Goal: Task Accomplishment & Management: Manage account settings

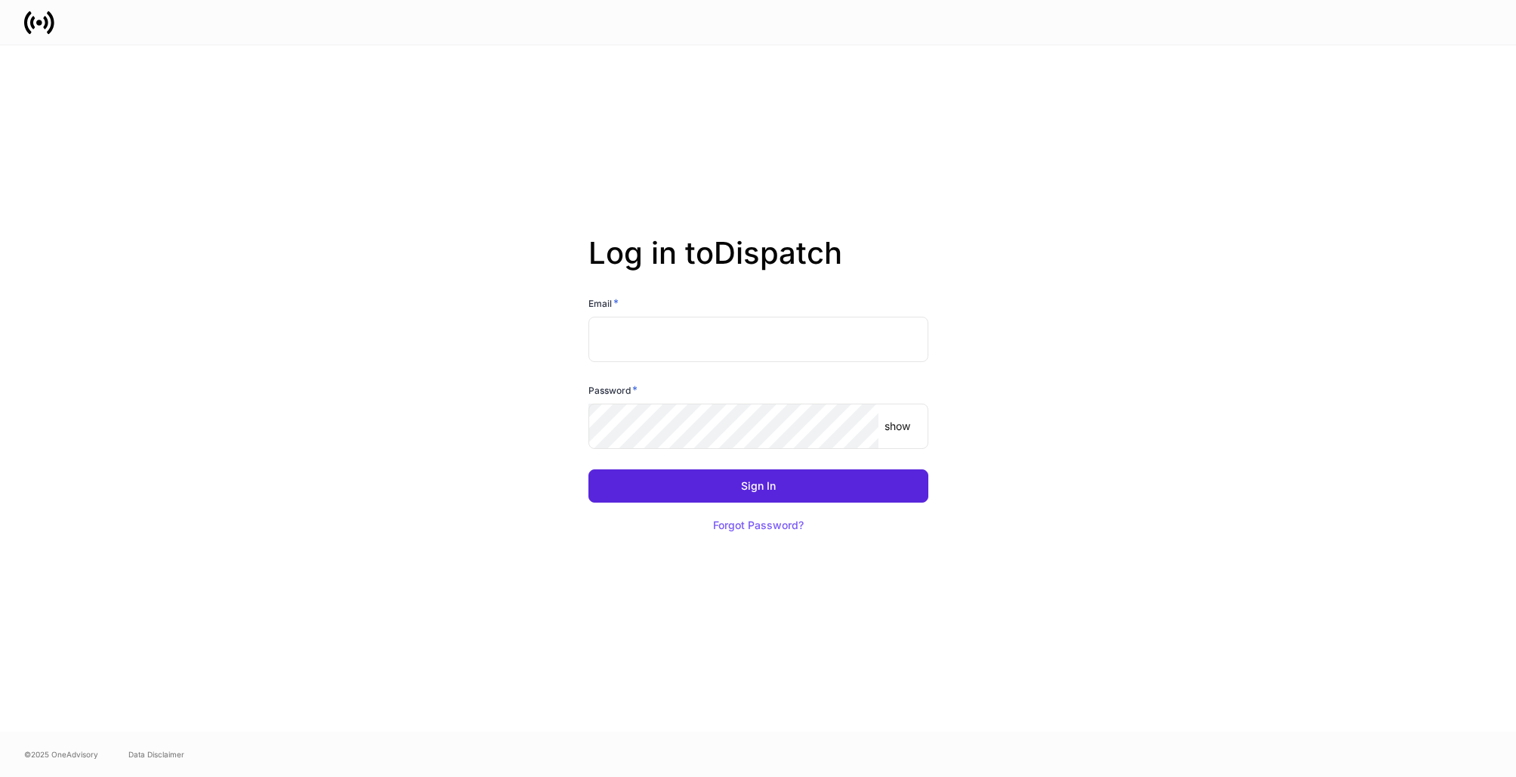
click at [663, 348] on input "text" at bounding box center [759, 339] width 340 height 45
type input "**********"
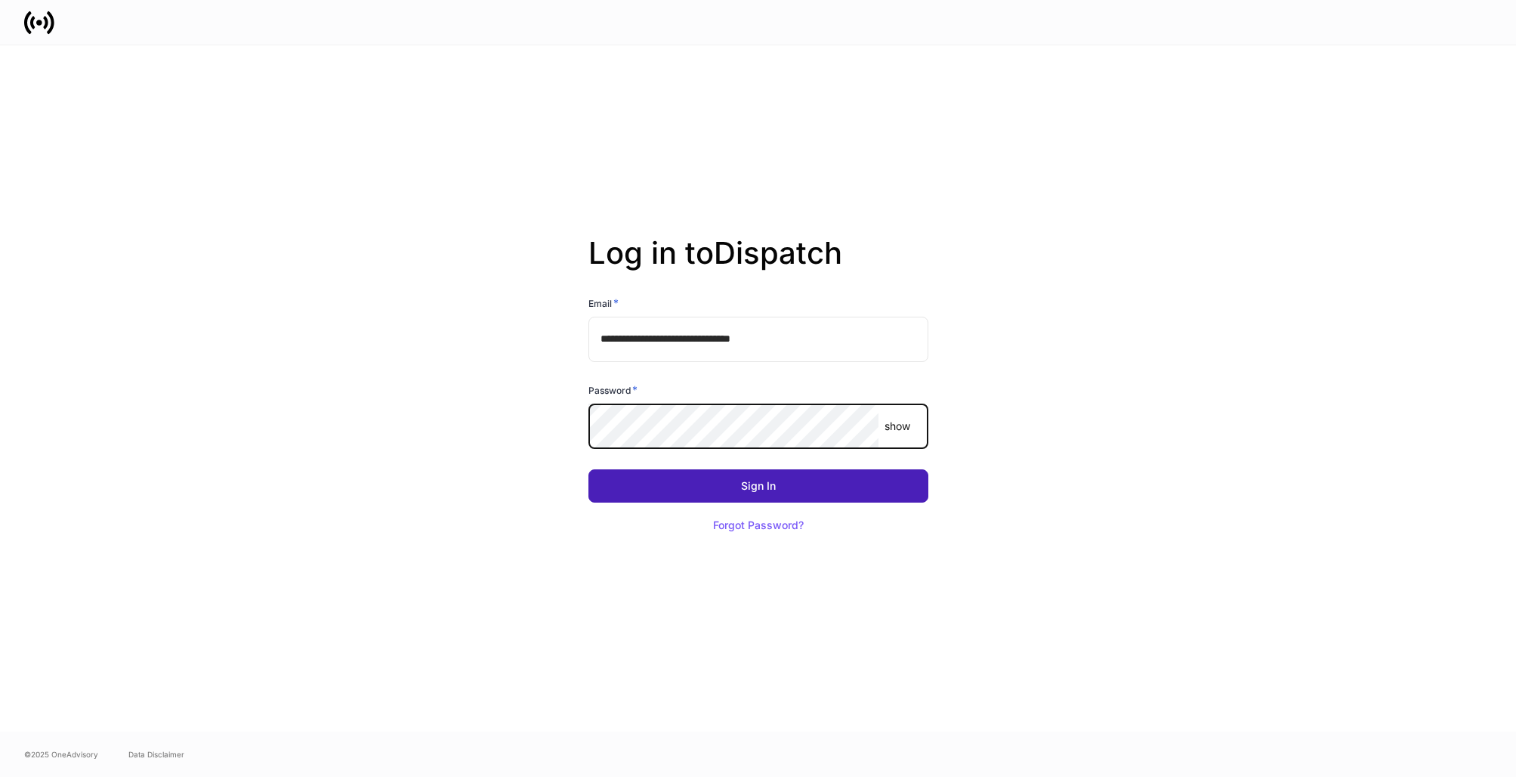
click at [731, 483] on button "Sign In" at bounding box center [759, 485] width 340 height 33
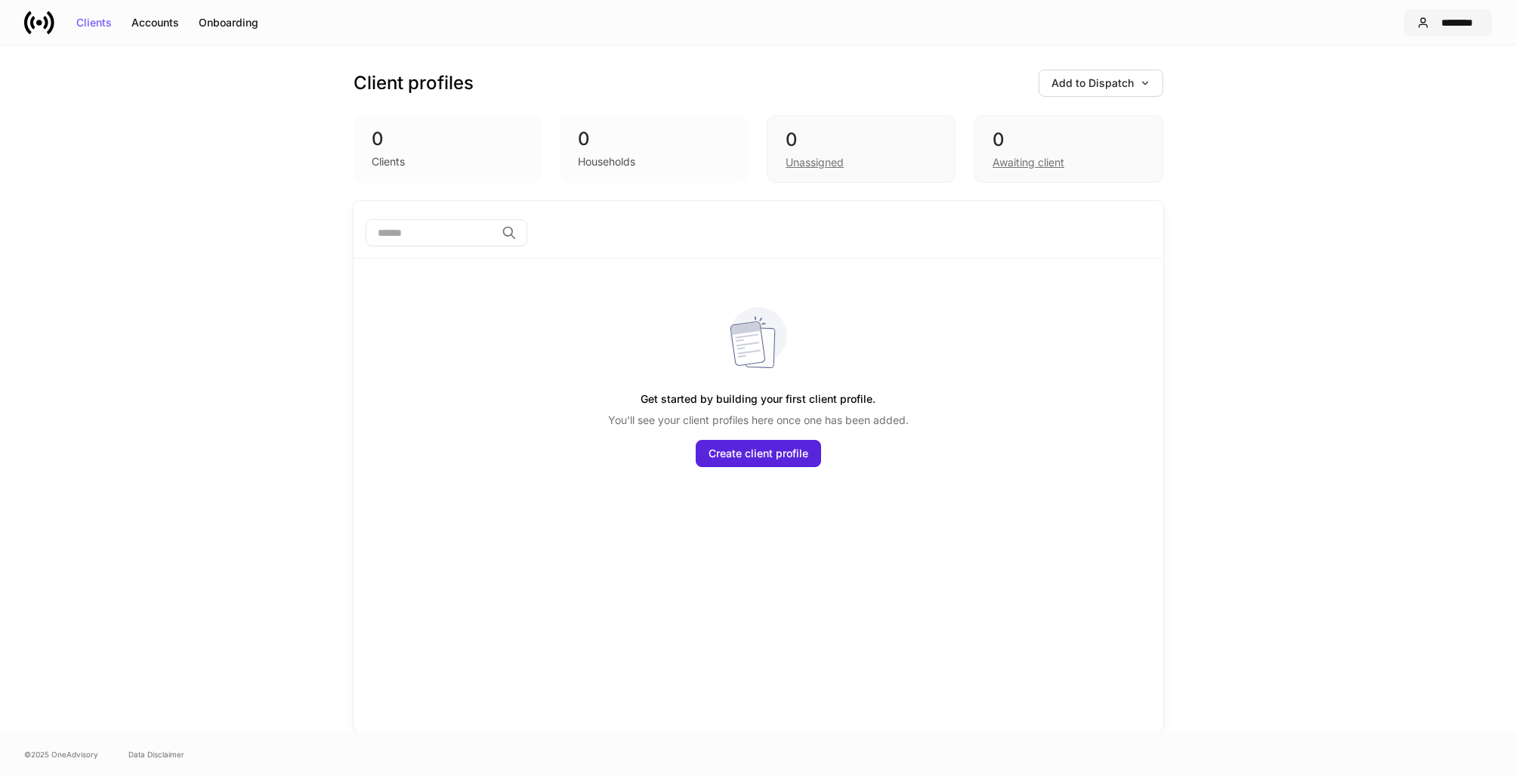
click at [1461, 26] on div "********" at bounding box center [1458, 22] width 44 height 11
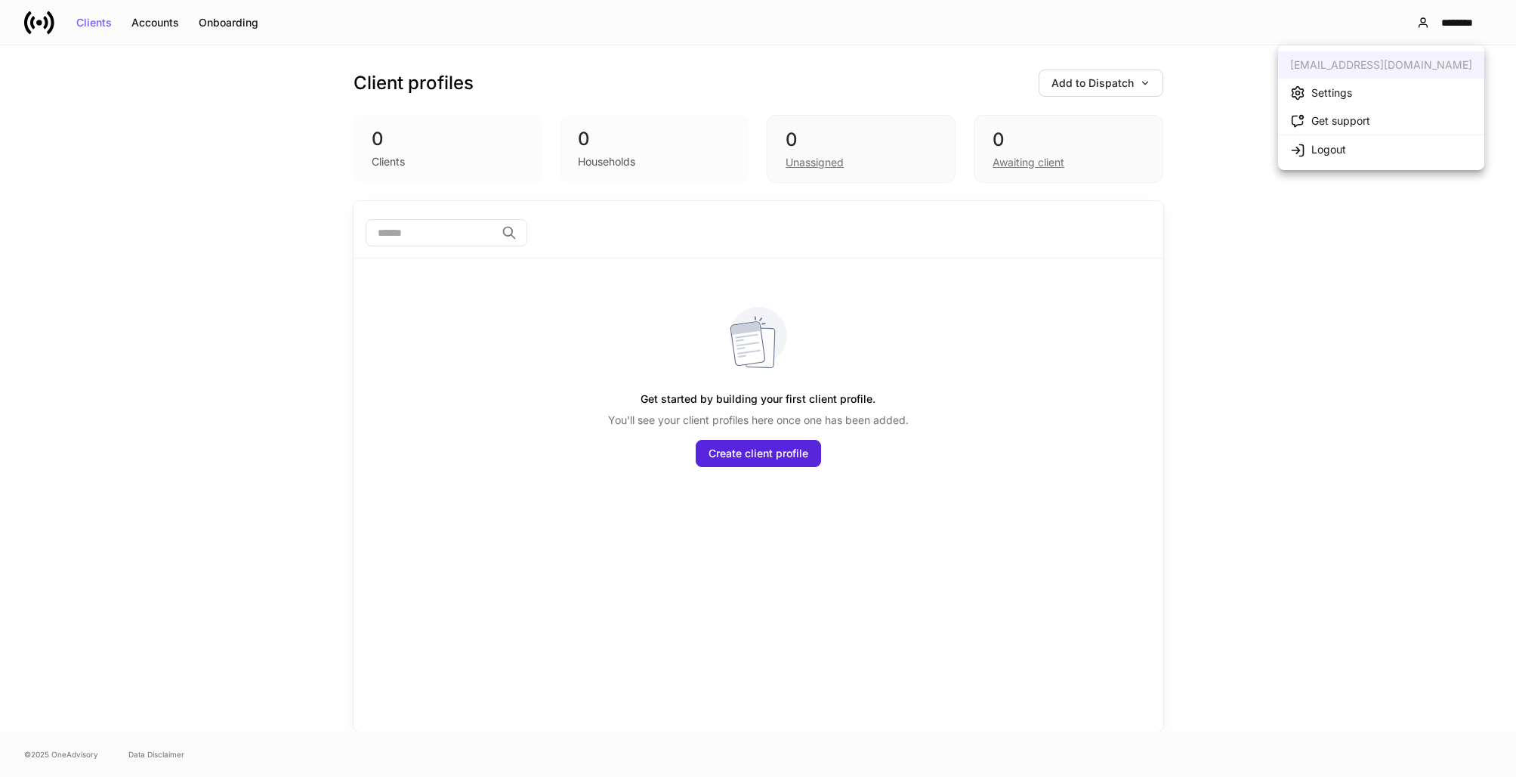
click at [1378, 88] on li "Settings" at bounding box center [1381, 93] width 206 height 28
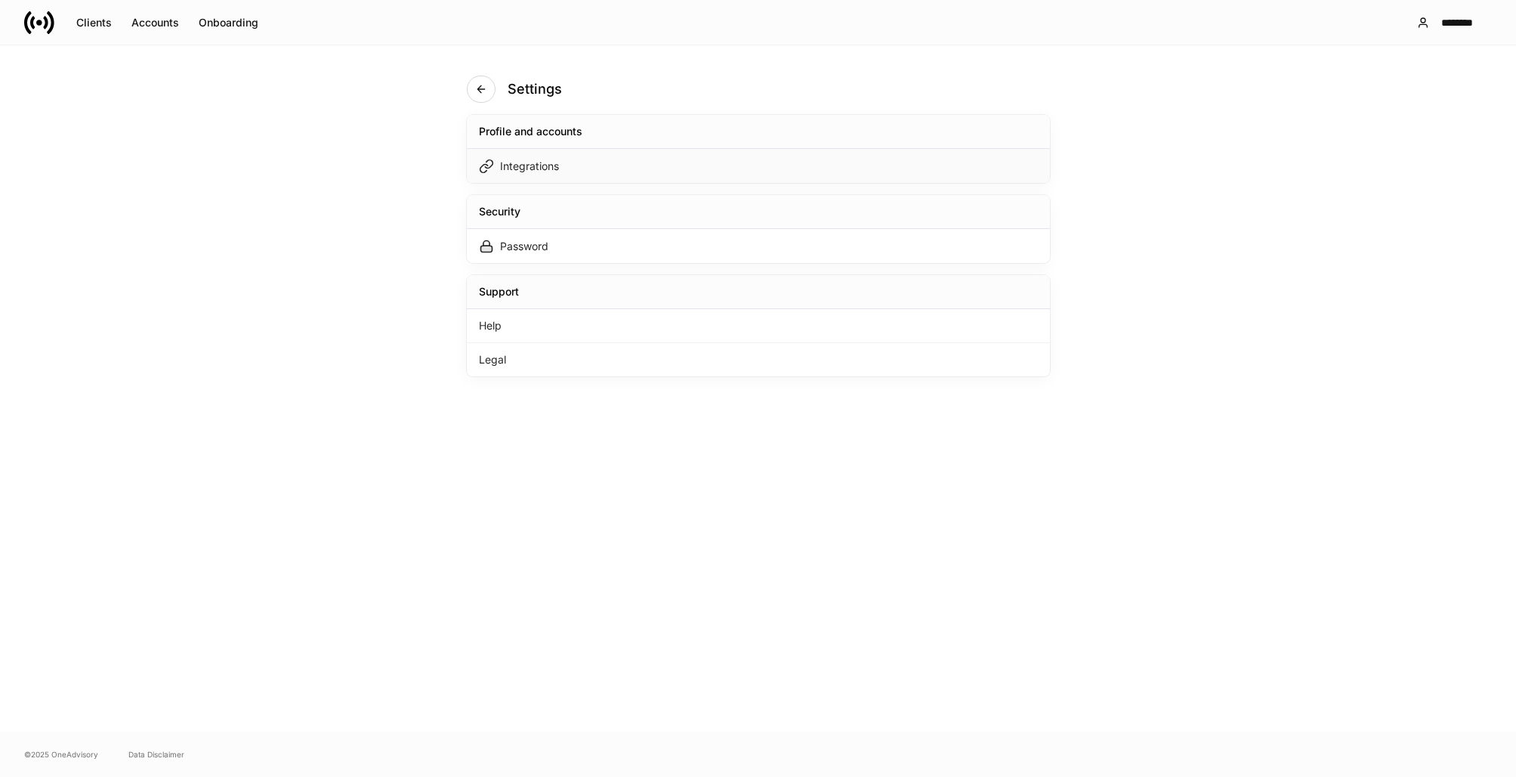
click at [631, 168] on div "Integrations" at bounding box center [758, 166] width 583 height 34
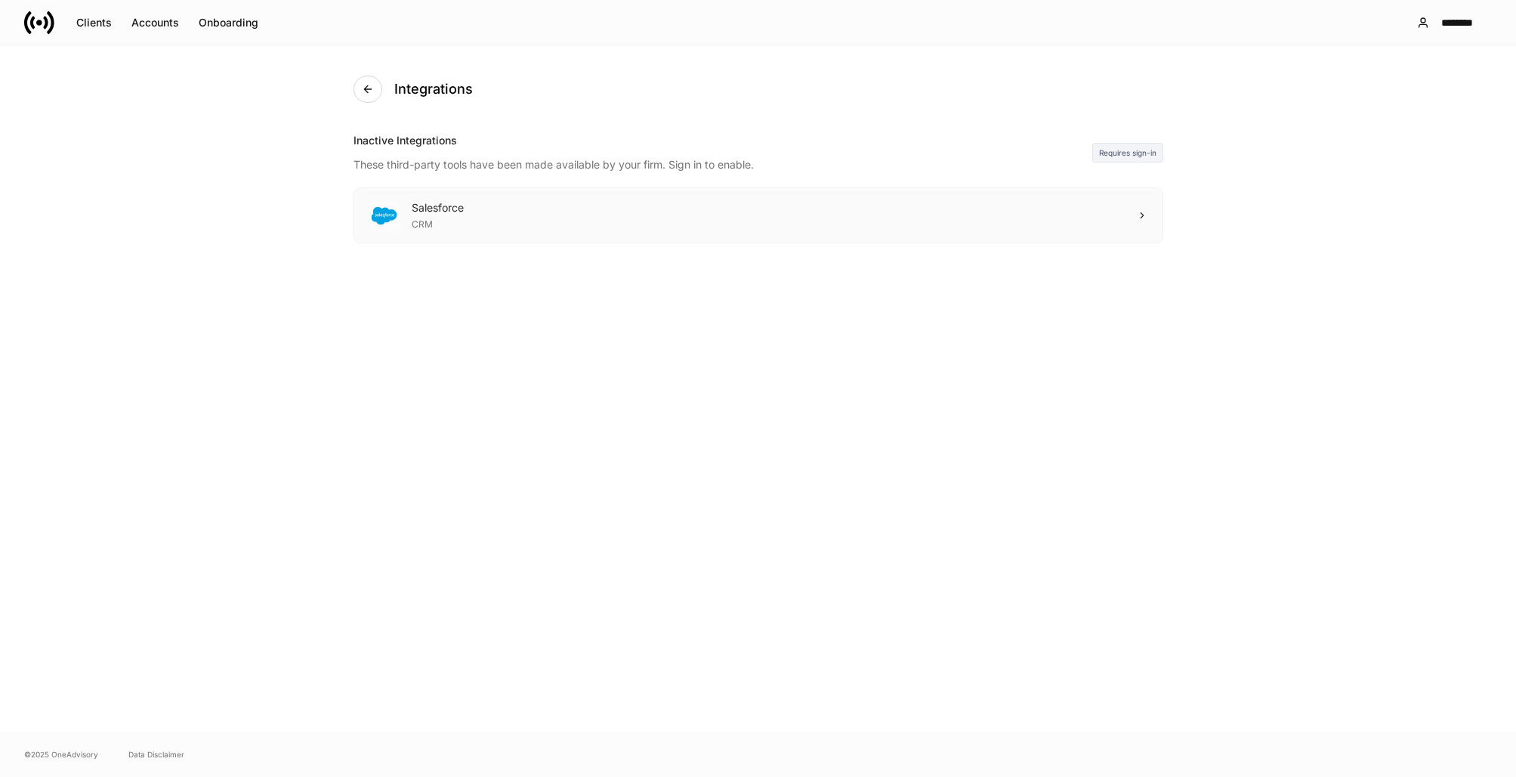
click at [1145, 214] on icon at bounding box center [1142, 215] width 11 height 11
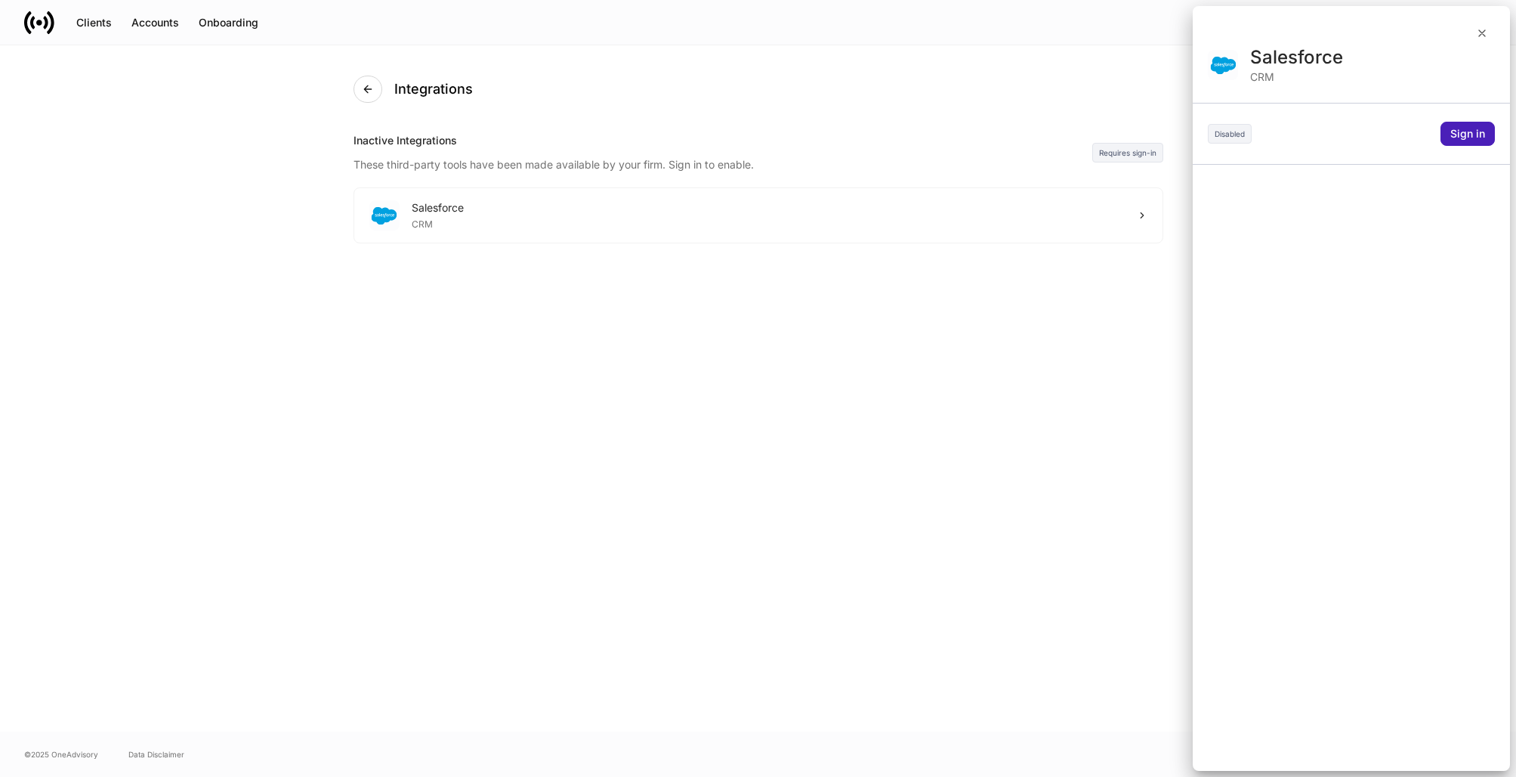
click at [1466, 135] on div "Sign in" at bounding box center [1468, 133] width 35 height 11
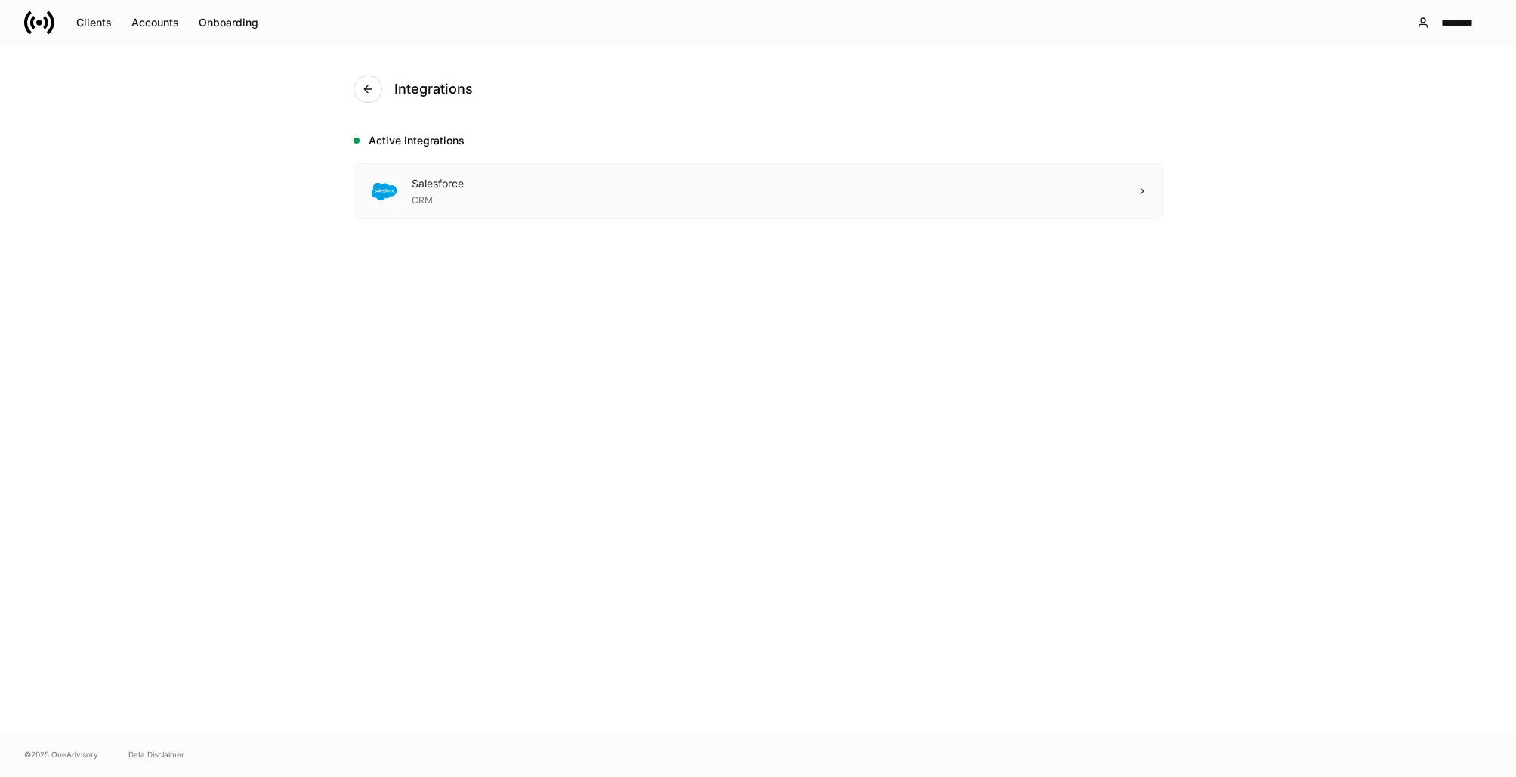
click at [1139, 197] on div "Salesforce CRM" at bounding box center [758, 191] width 808 height 54
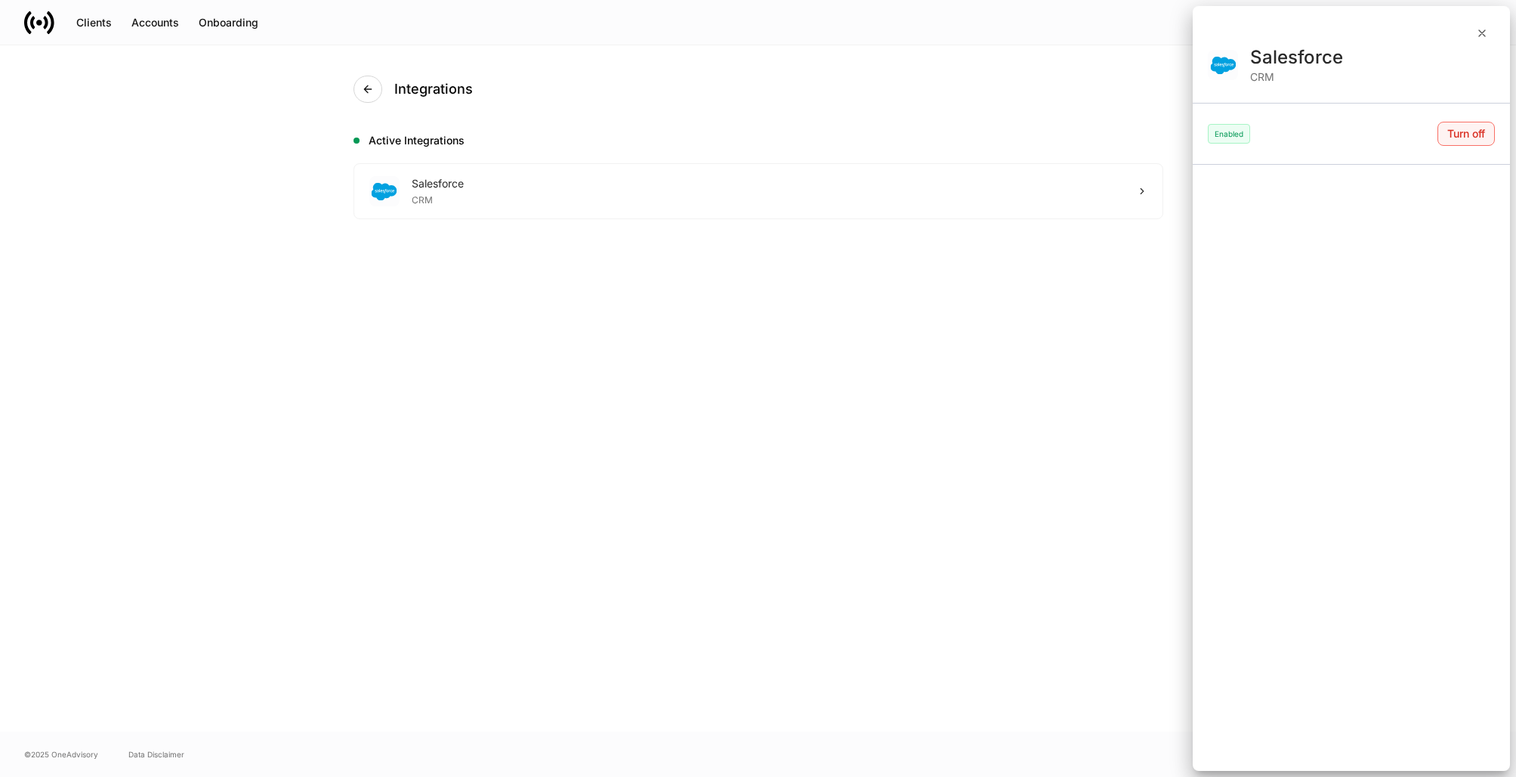
click at [1473, 128] on div "Turn off" at bounding box center [1467, 133] width 38 height 11
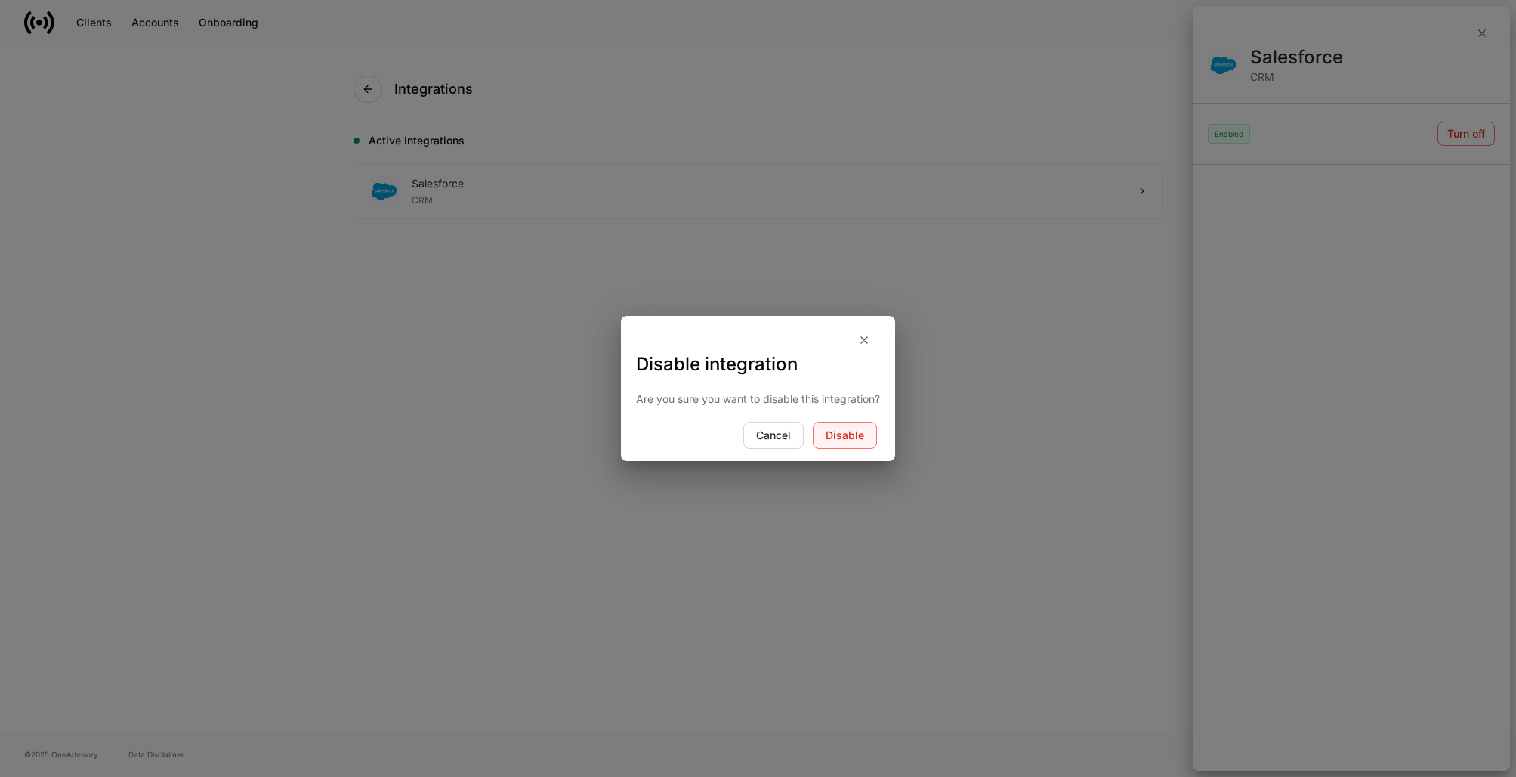
click at [839, 435] on div "Disable" at bounding box center [845, 435] width 39 height 11
